Goal: Task Accomplishment & Management: Manage account settings

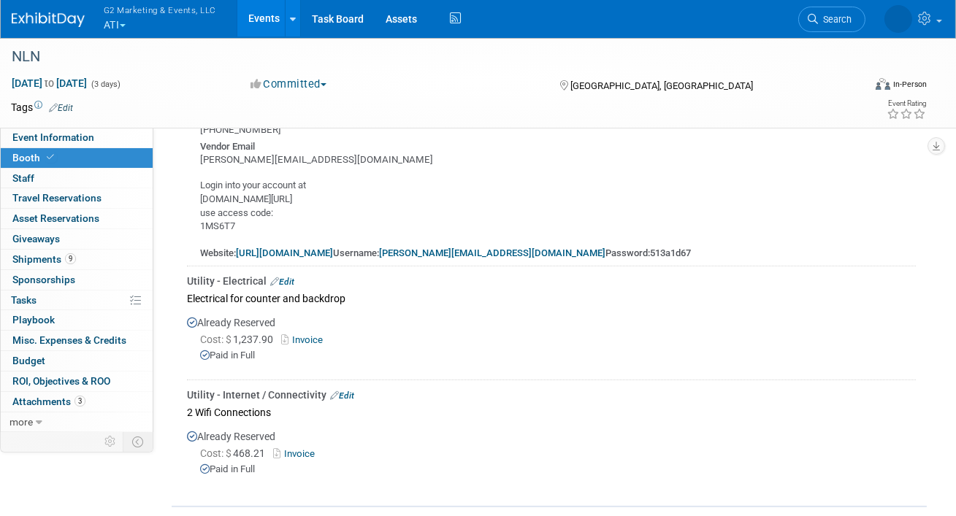
click at [122, 20] on button "G2 Marketing & Events, LLC ATI" at bounding box center [168, 19] width 132 height 38
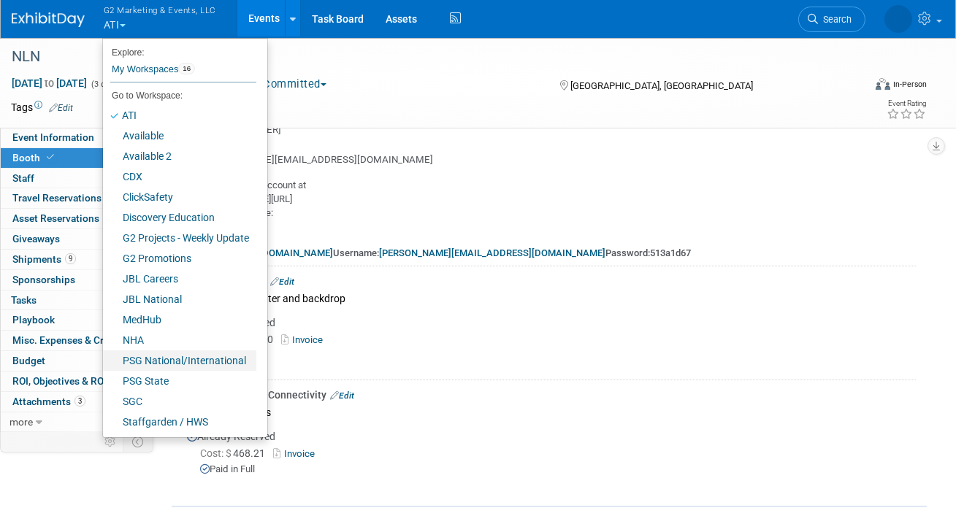
click at [141, 364] on link "PSG National/International" at bounding box center [179, 361] width 153 height 20
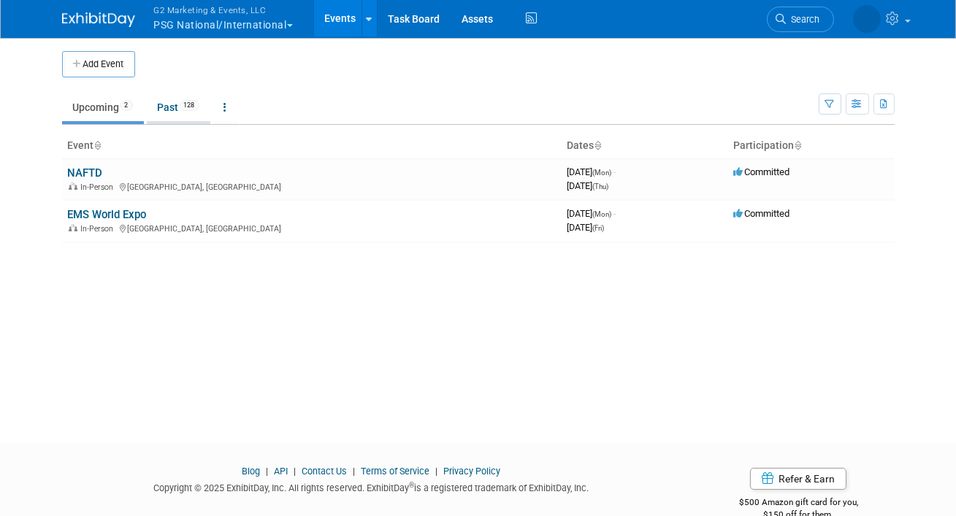
click at [167, 101] on link "Past 128" at bounding box center [179, 107] width 64 height 28
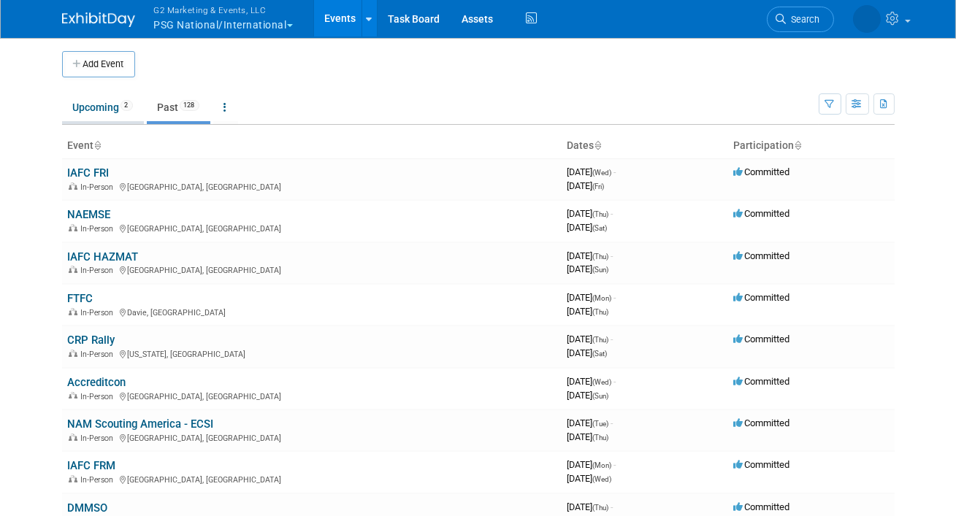
click at [95, 106] on link "Upcoming 2" at bounding box center [103, 107] width 82 height 28
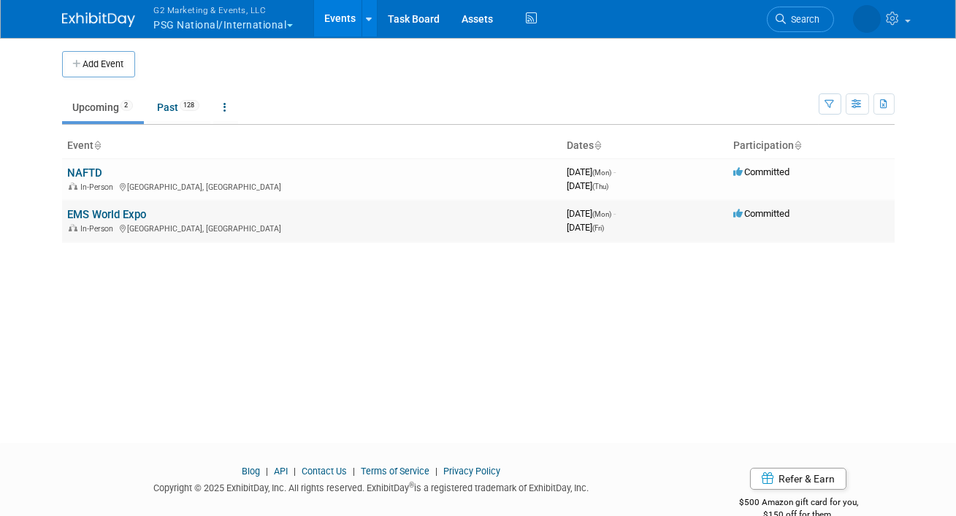
click at [111, 218] on link "EMS World Expo" at bounding box center [107, 214] width 79 height 13
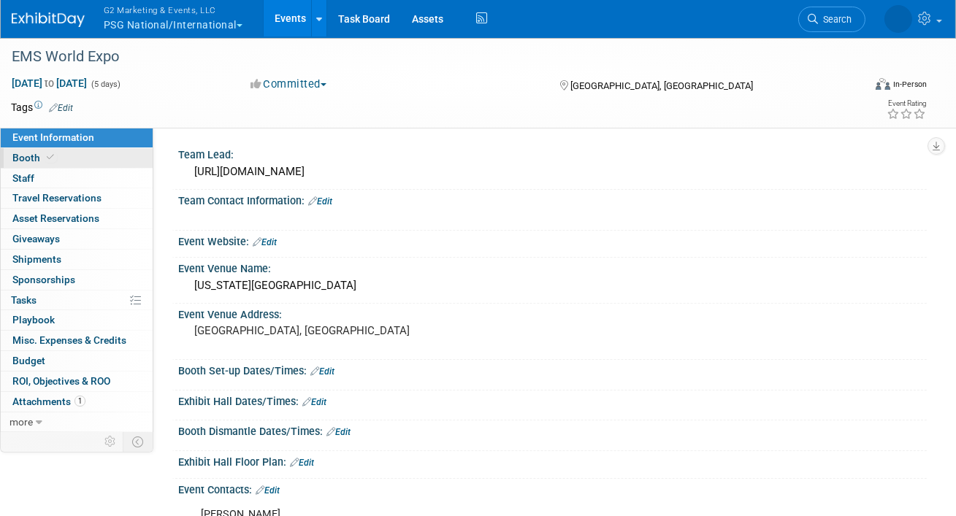
click at [61, 164] on link "Booth" at bounding box center [77, 158] width 152 height 20
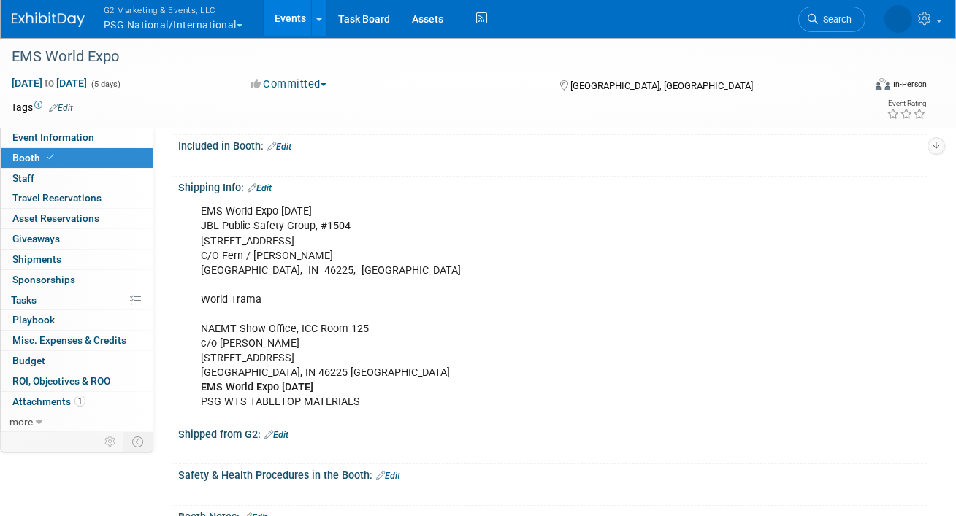
scroll to position [164, 0]
click at [269, 191] on link "Edit" at bounding box center [260, 188] width 24 height 10
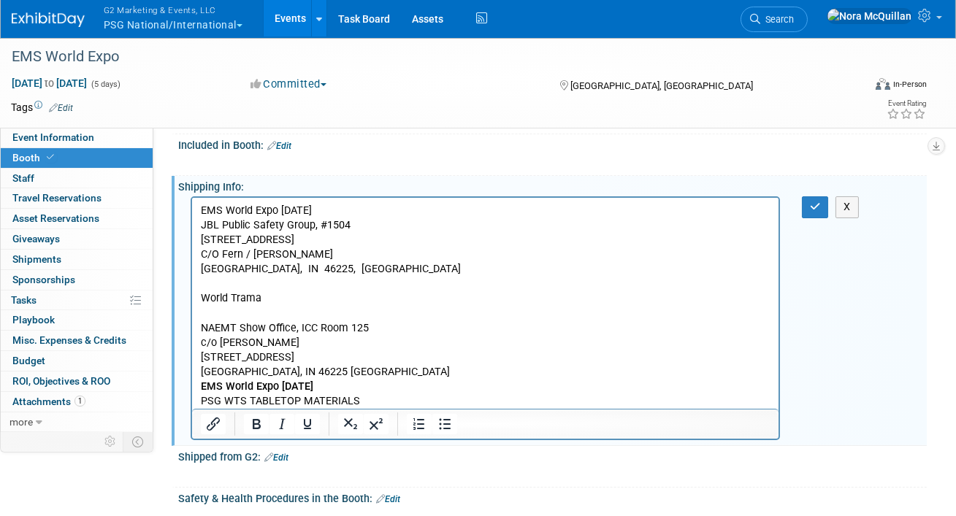
scroll to position [0, 0]
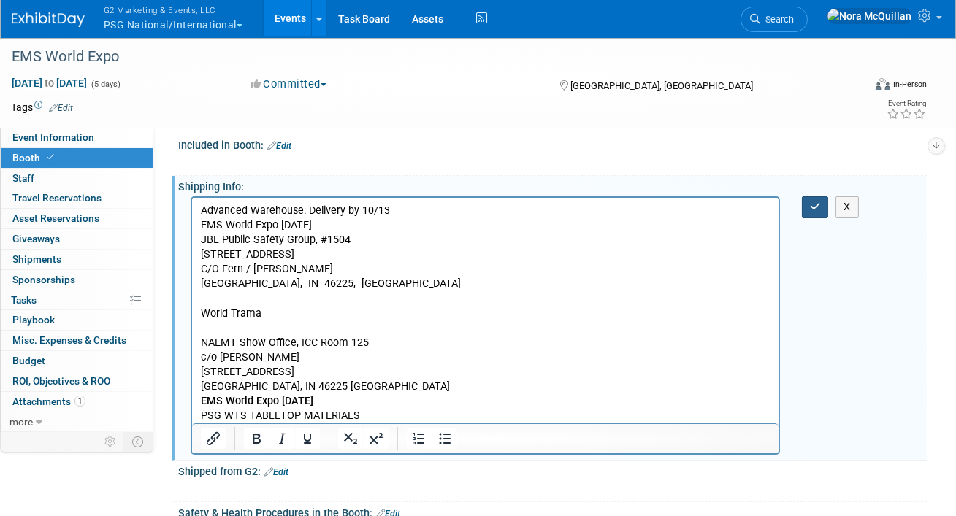
click at [803, 204] on button "button" at bounding box center [815, 206] width 27 height 21
